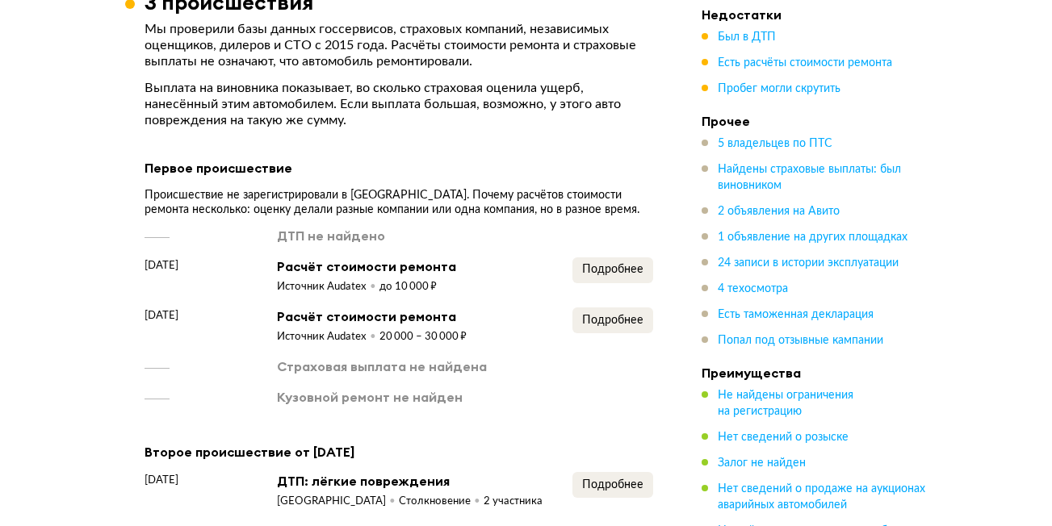
scroll to position [2341, 0]
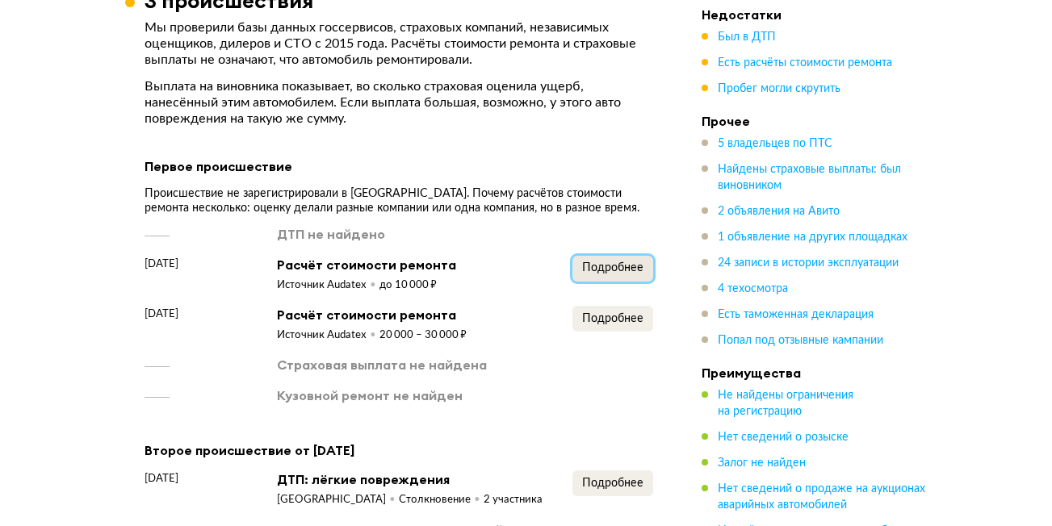
click at [617, 256] on button "Подробнее" at bounding box center [612, 269] width 81 height 26
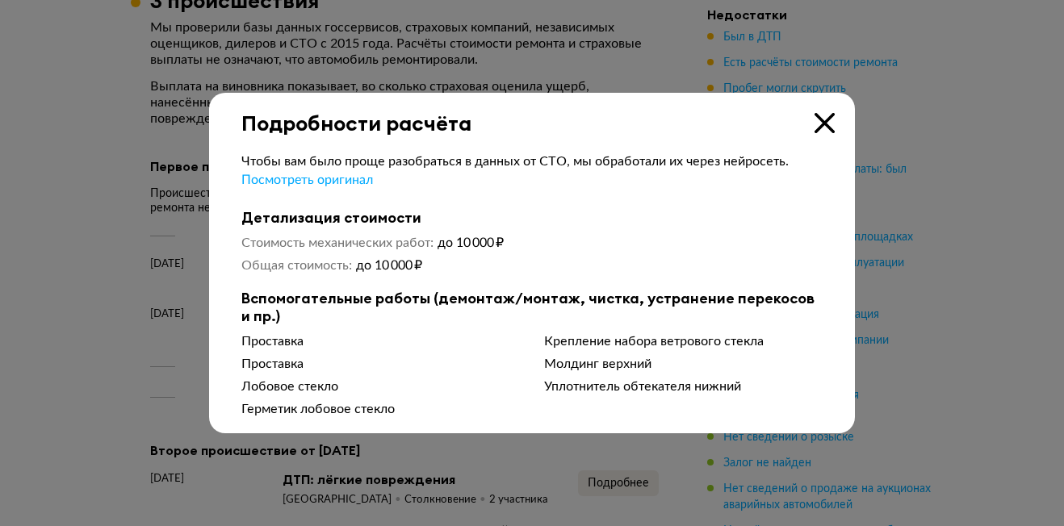
click at [822, 122] on icon at bounding box center [825, 123] width 20 height 20
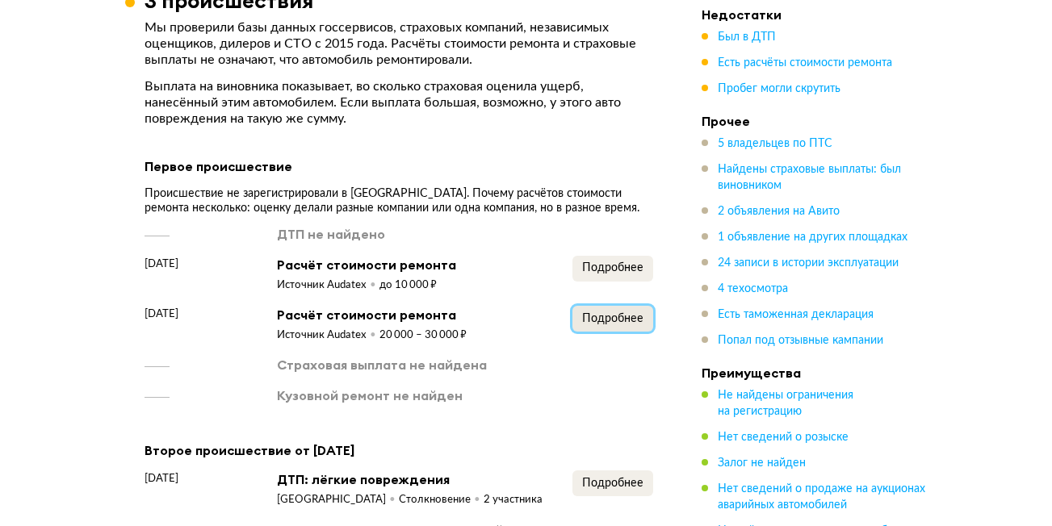
click at [613, 313] on span "Подробнее" at bounding box center [612, 318] width 61 height 11
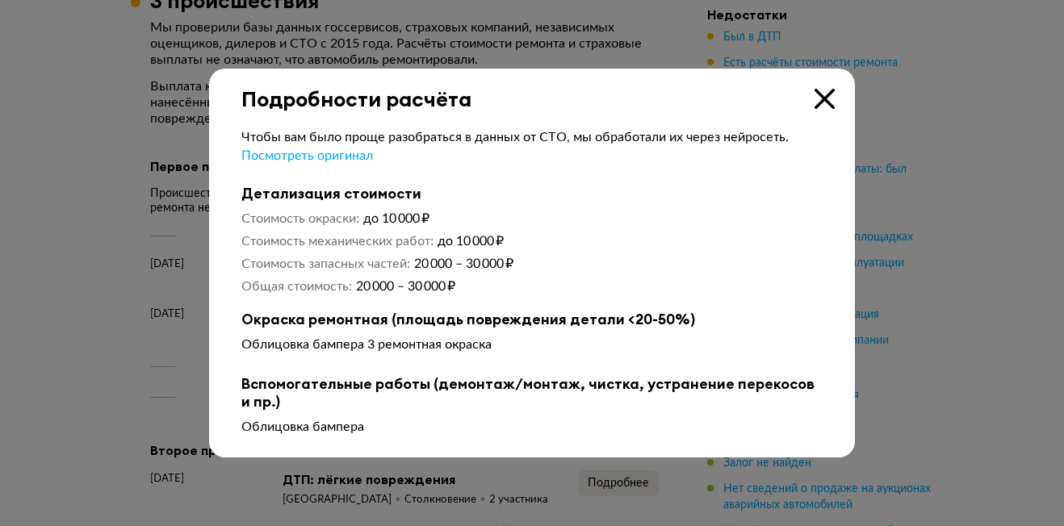
click at [828, 95] on icon at bounding box center [825, 99] width 20 height 20
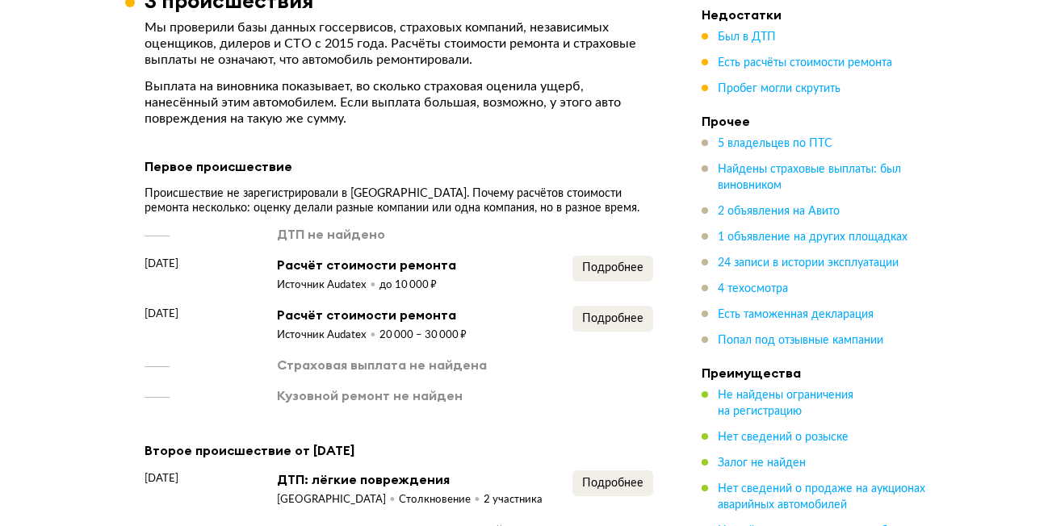
scroll to position [2664, 0]
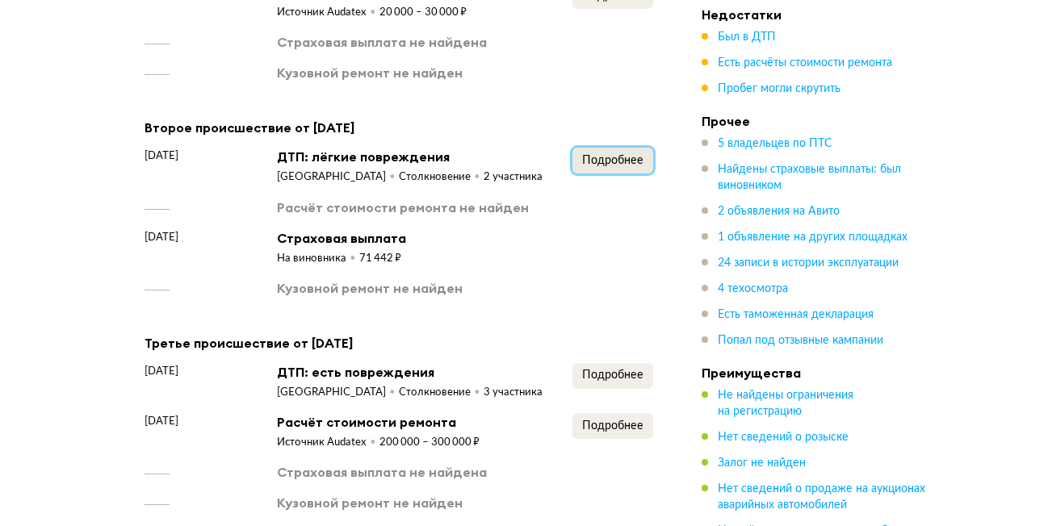
click at [629, 155] on span "Подробнее" at bounding box center [612, 160] width 61 height 11
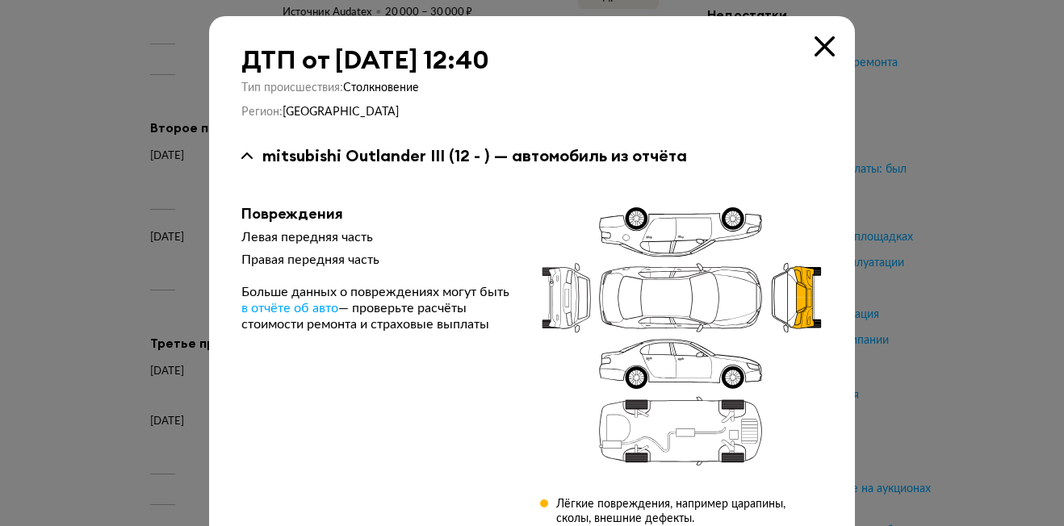
click at [815, 45] on icon at bounding box center [825, 46] width 20 height 20
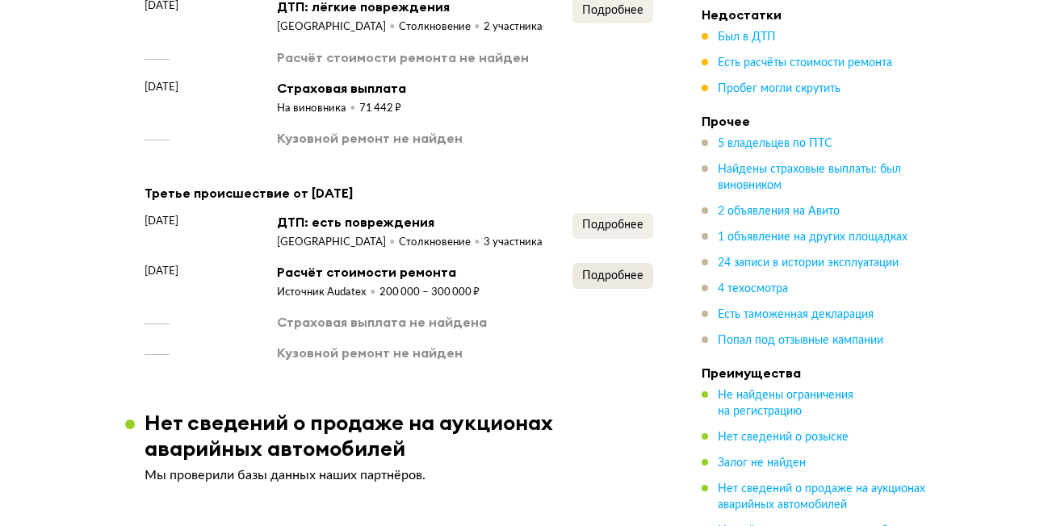
scroll to position [2825, 0]
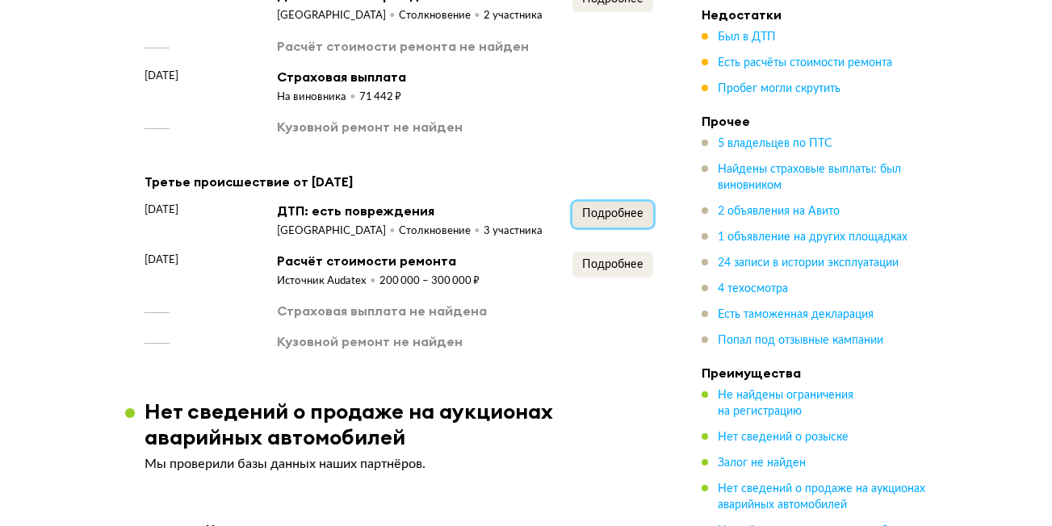
click at [619, 208] on span "Подробнее" at bounding box center [612, 213] width 61 height 11
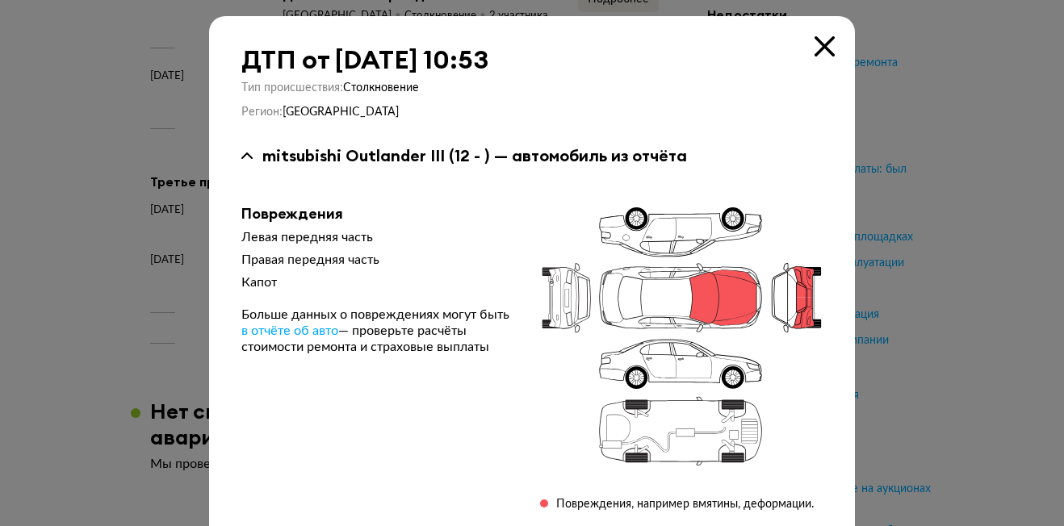
click at [798, 42] on div "ДТП от [DATE] 10:53 Тип происшествия : Столкновение Регион : Ленинградская обла…" at bounding box center [532, 399] width 646 height 767
click at [819, 46] on icon at bounding box center [825, 46] width 20 height 20
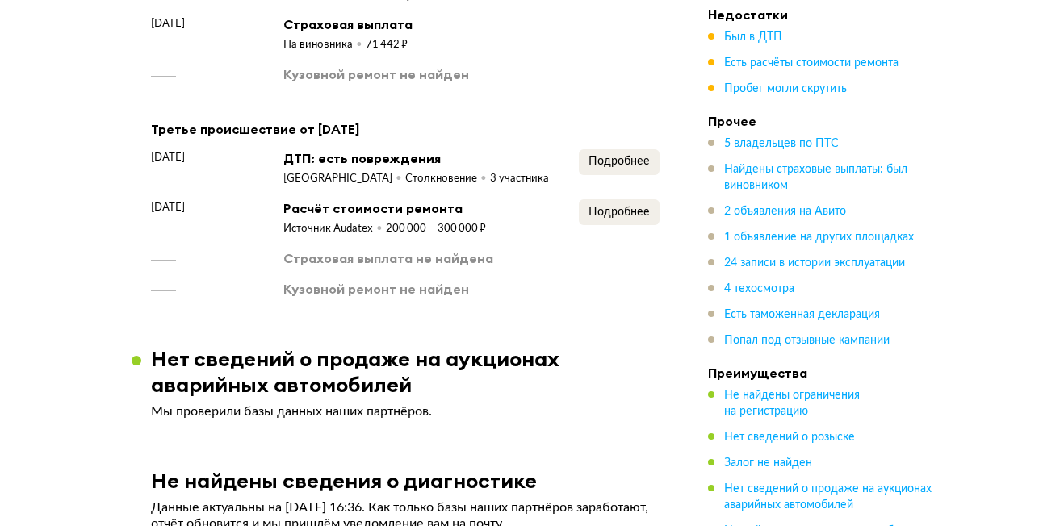
scroll to position [2906, 0]
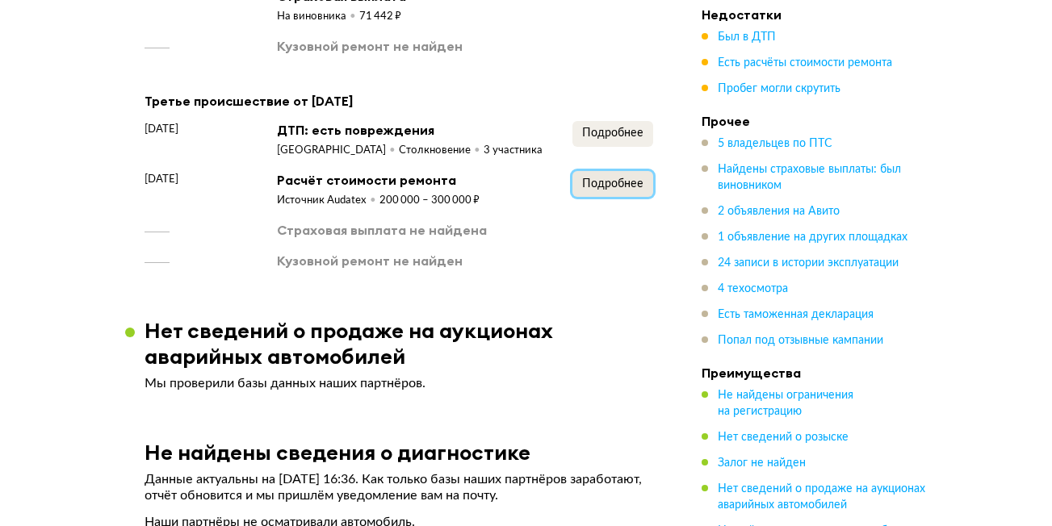
click at [600, 178] on span "Подробнее" at bounding box center [612, 183] width 61 height 11
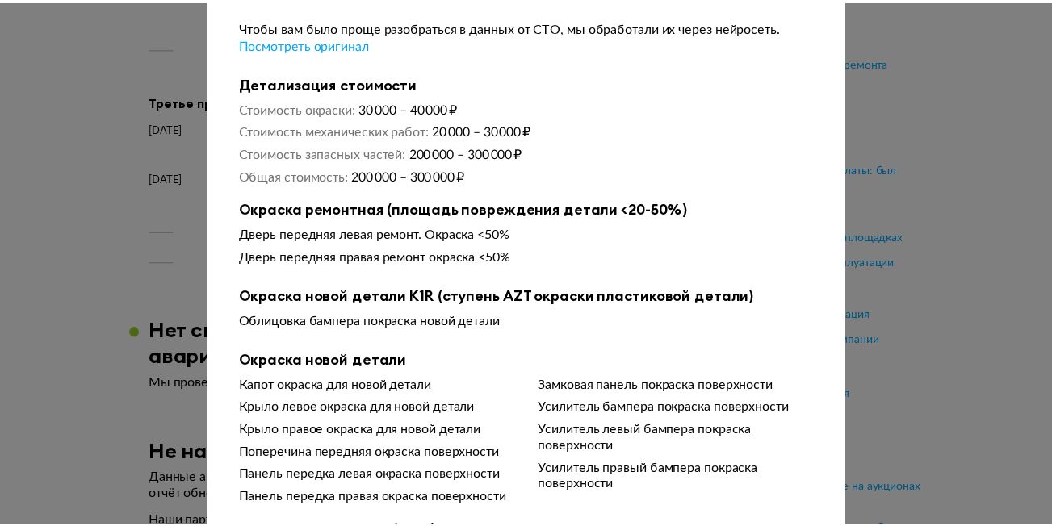
scroll to position [0, 0]
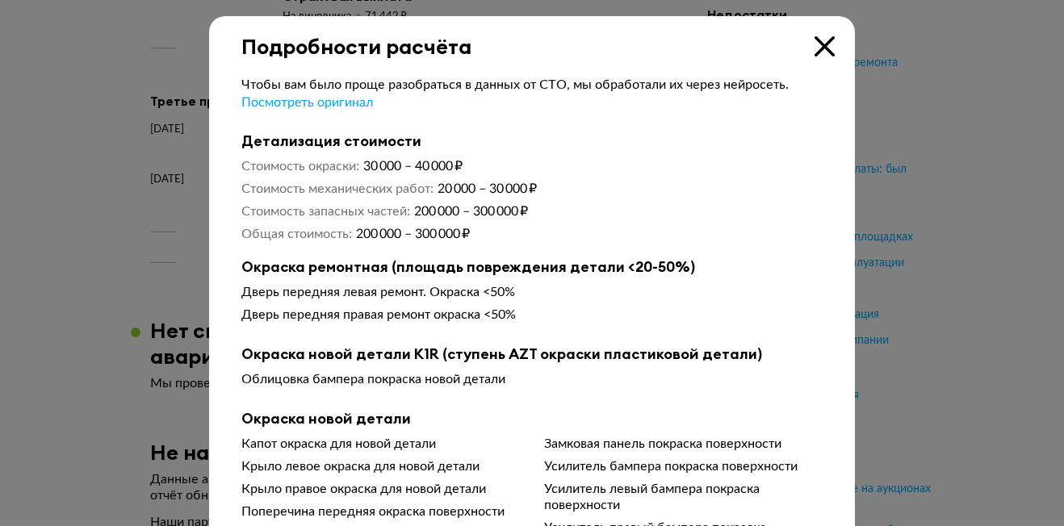
click at [823, 48] on icon at bounding box center [825, 46] width 20 height 20
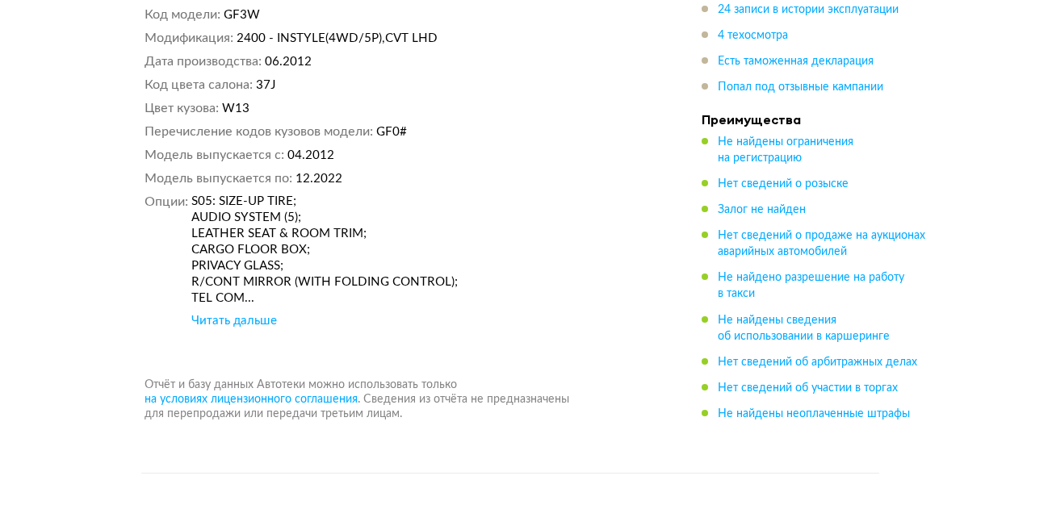
scroll to position [10252, 0]
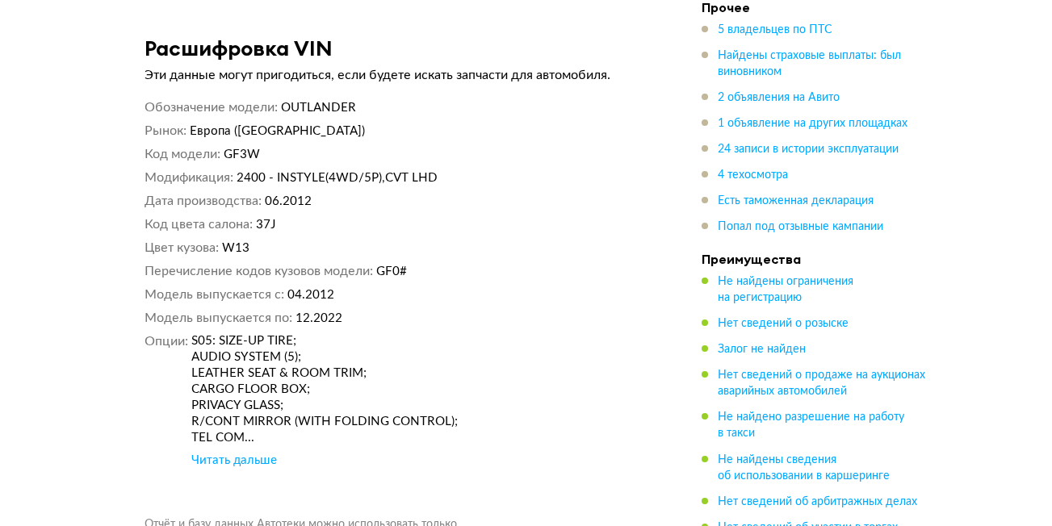
click at [220, 453] on div "Читать дальше" at bounding box center [234, 461] width 86 height 16
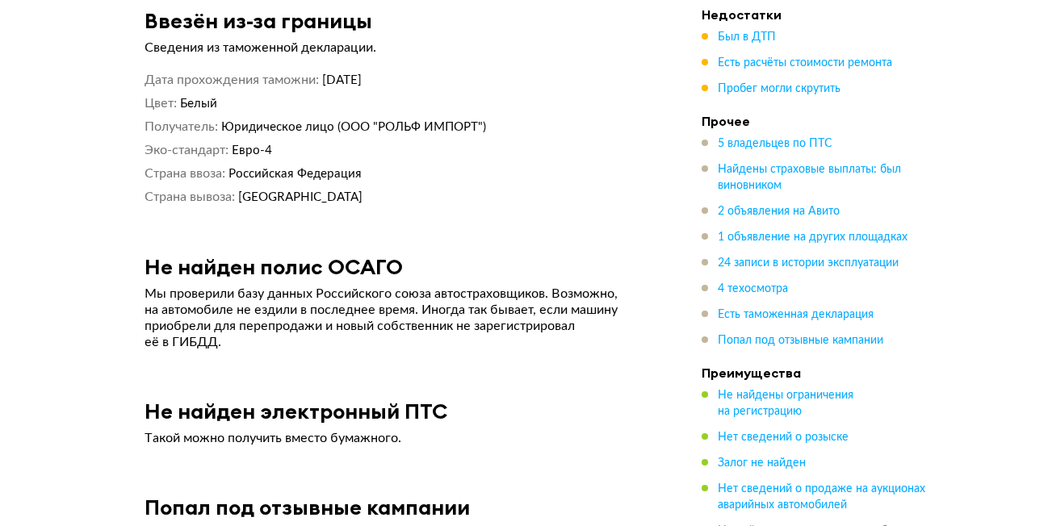
scroll to position [9203, 0]
